Goal: Task Accomplishment & Management: Use online tool/utility

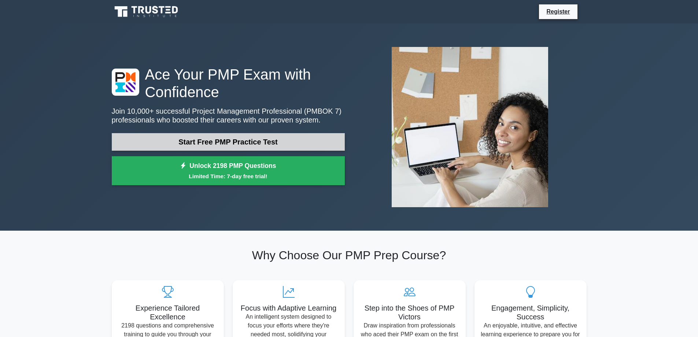
click at [287, 142] on link "Start Free PMP Practice Test" at bounding box center [228, 142] width 233 height 18
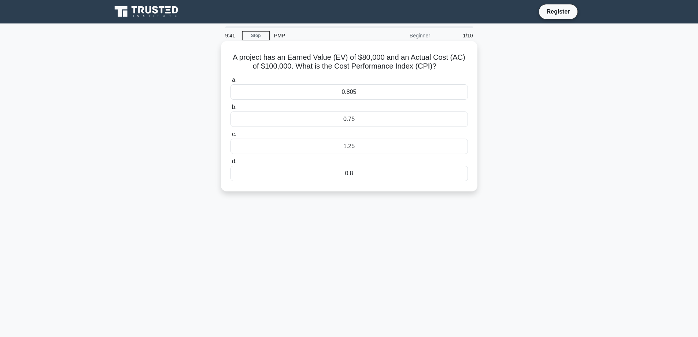
click at [365, 173] on div "0.8" at bounding box center [348, 173] width 237 height 15
click at [230, 164] on input "d. 0.8" at bounding box center [230, 161] width 0 height 5
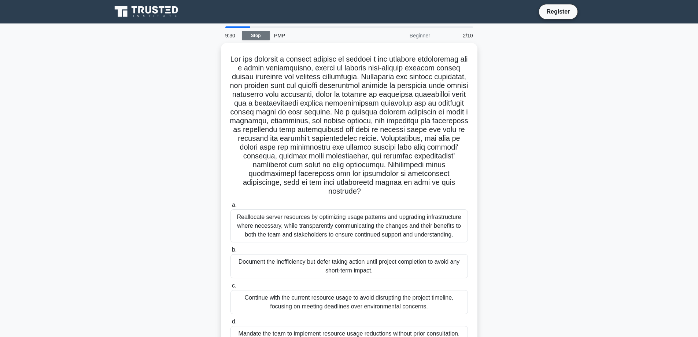
click at [266, 33] on link "Stop" at bounding box center [255, 35] width 27 height 9
